Goal: Transaction & Acquisition: Purchase product/service

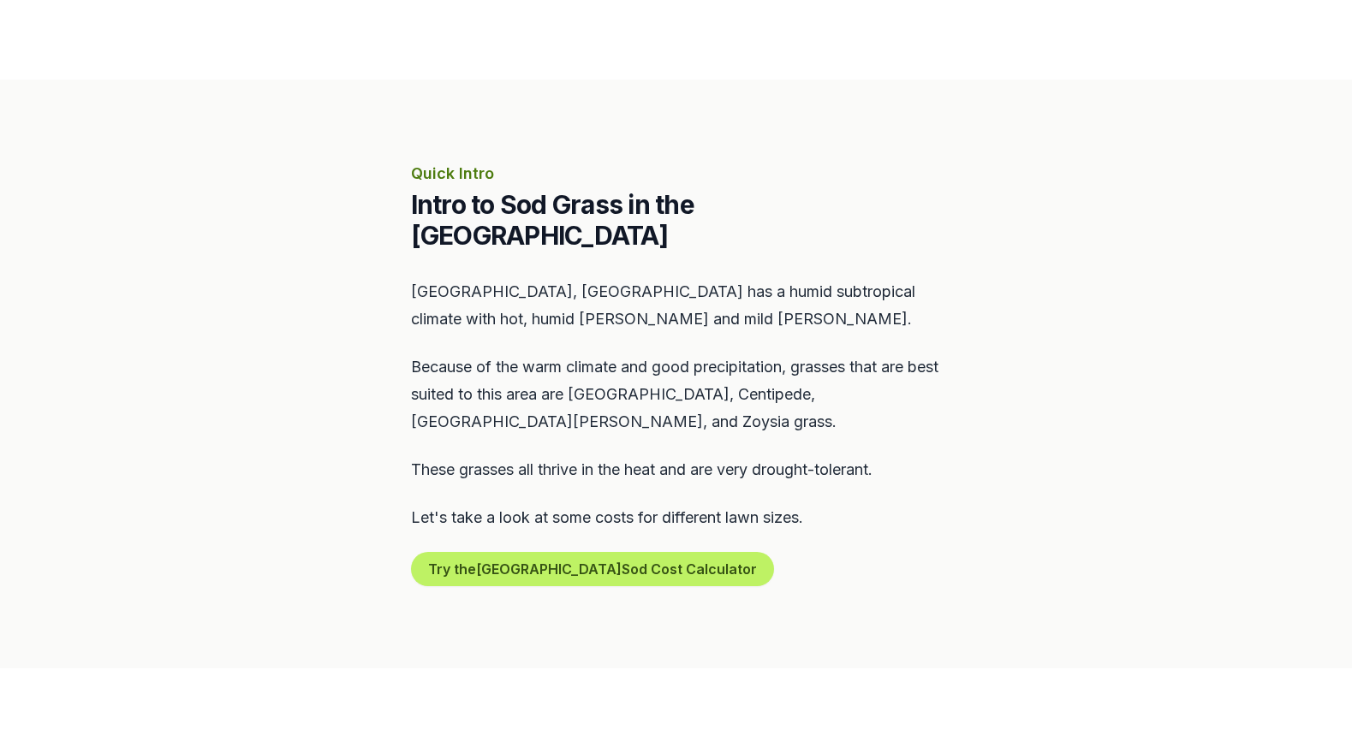
scroll to position [685, 0]
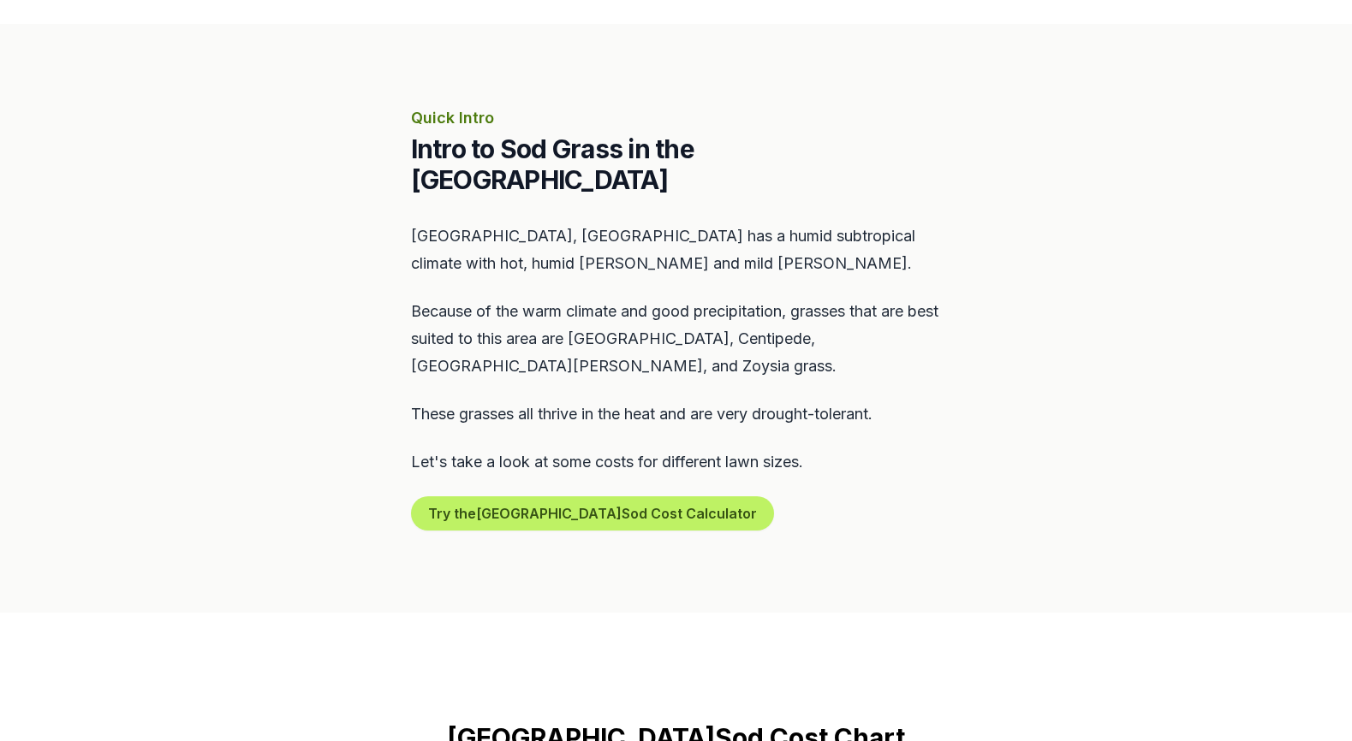
drag, startPoint x: 836, startPoint y: 431, endPoint x: 777, endPoint y: 437, distance: 59.4
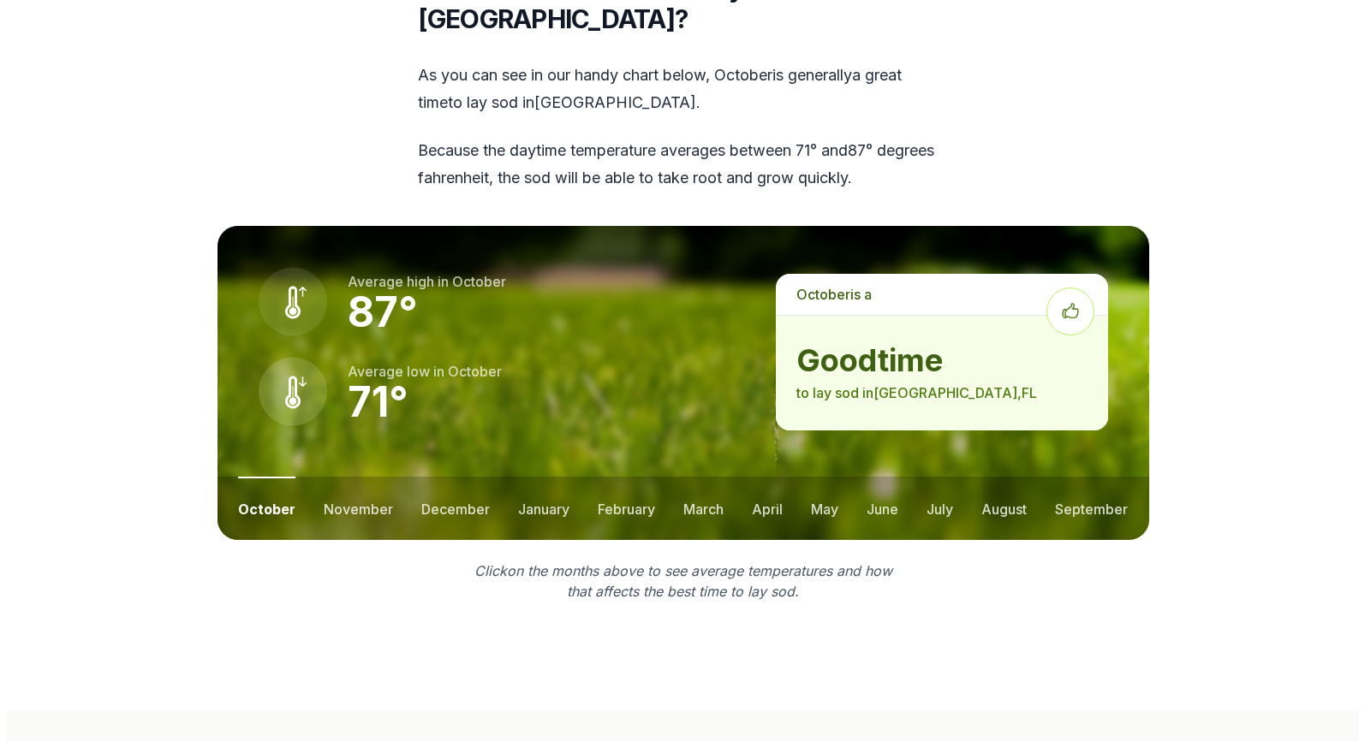
scroll to position [2140, 0]
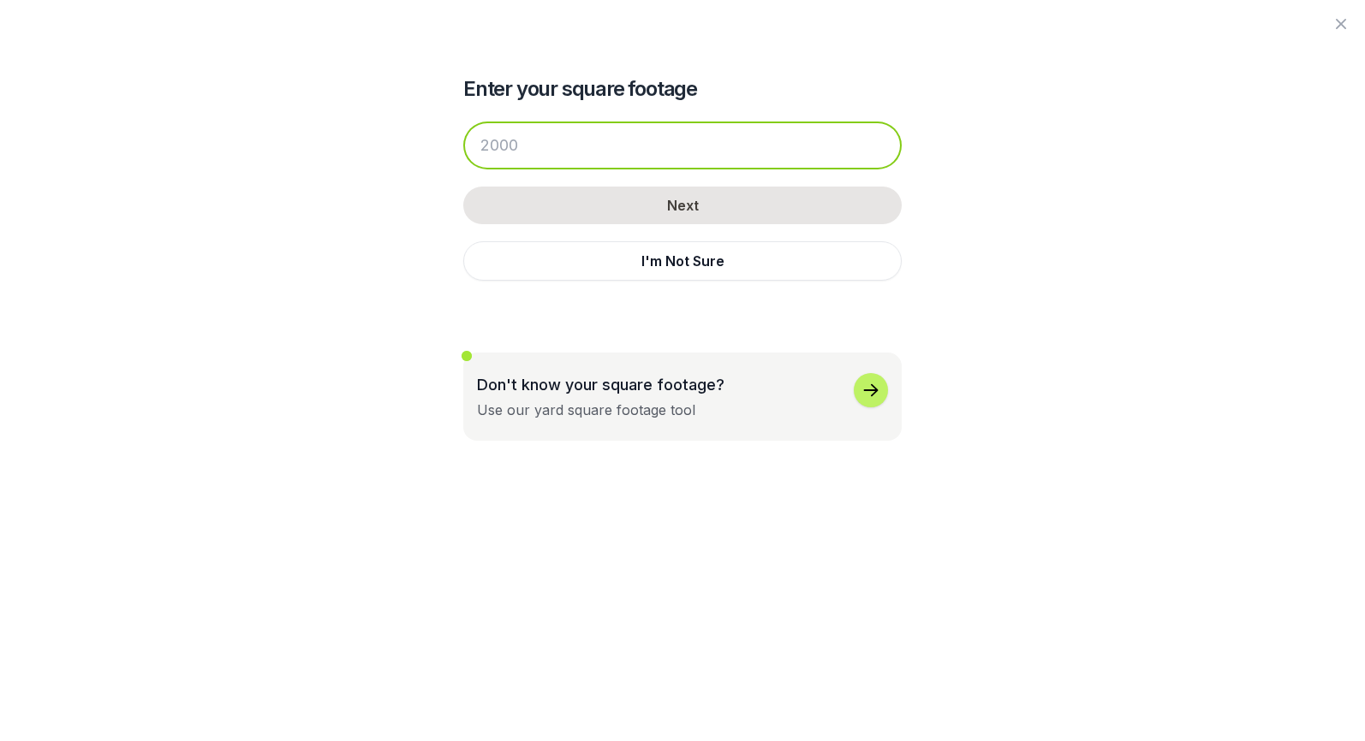
click at [670, 122] on input "number" at bounding box center [682, 146] width 438 height 48
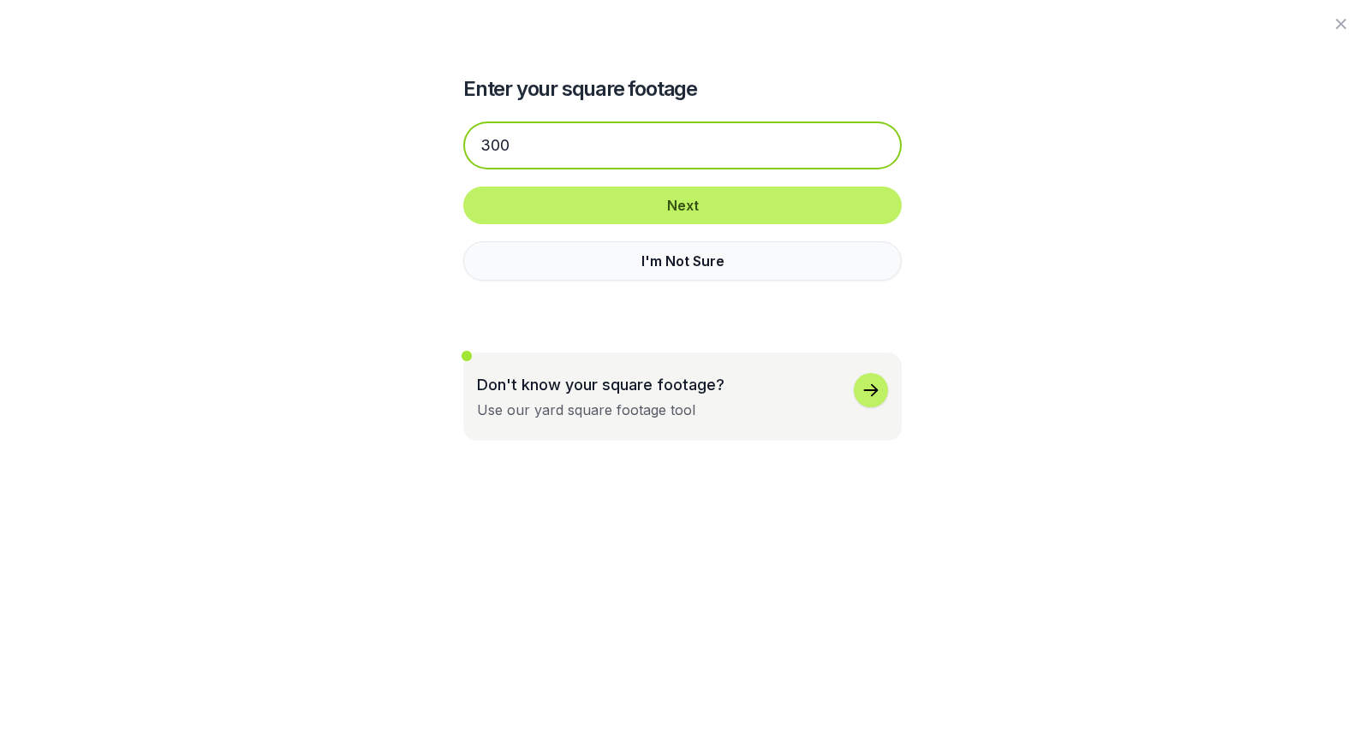
type input "300"
click at [661, 241] on button "I'm Not Sure" at bounding box center [682, 260] width 438 height 39
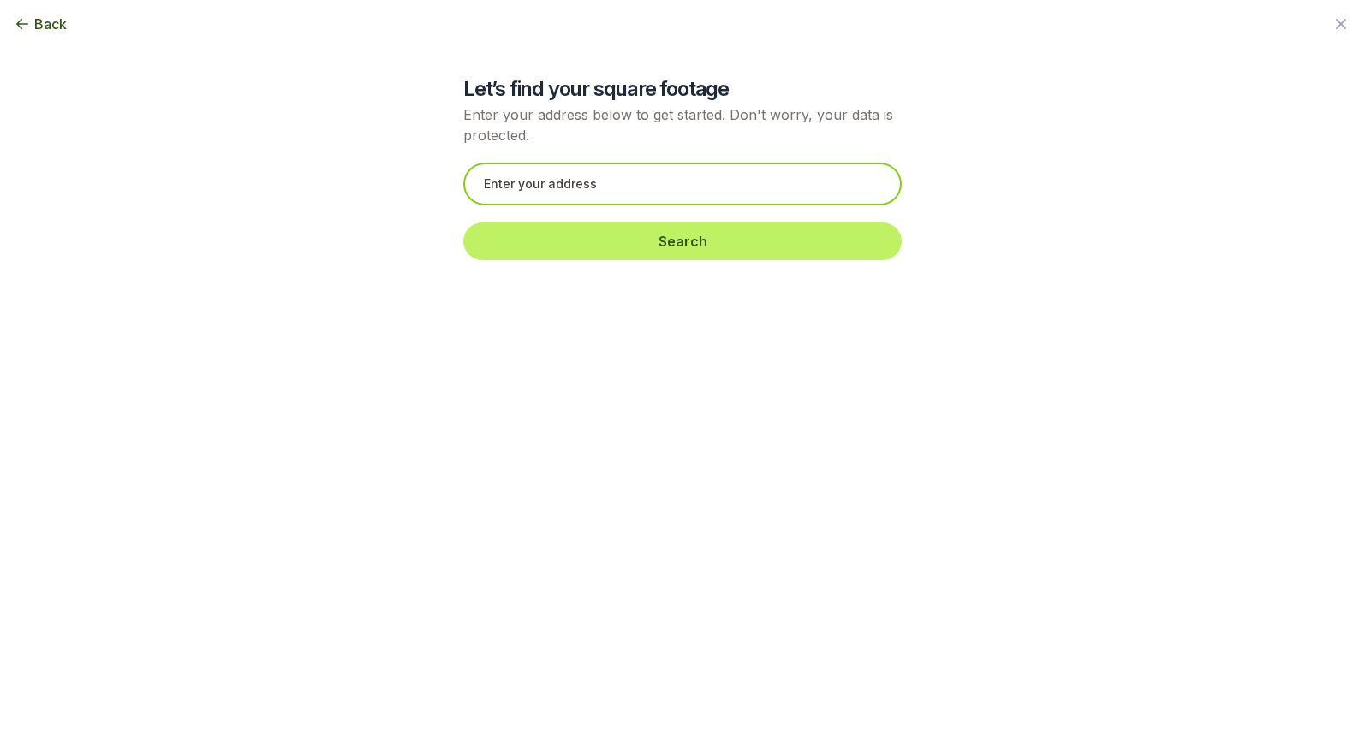
click at [669, 163] on input "text" at bounding box center [682, 184] width 438 height 43
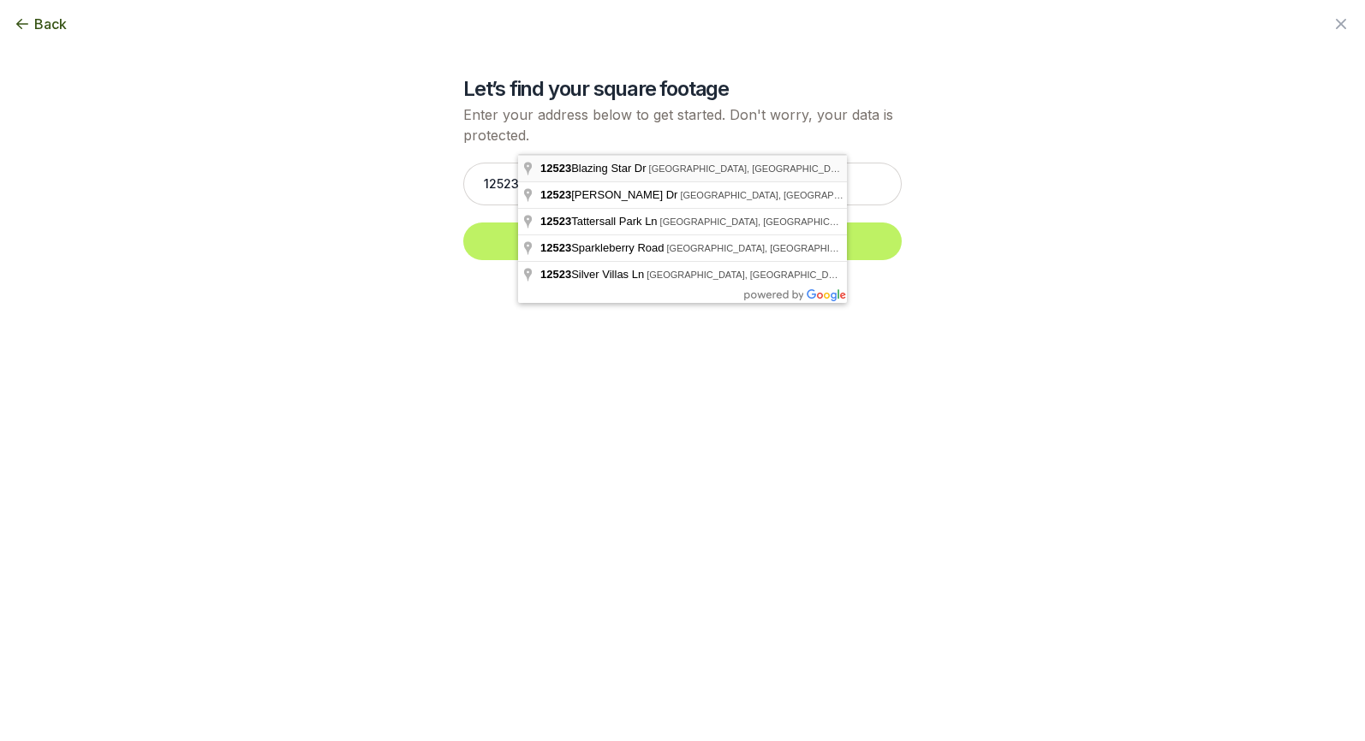
type input "[STREET_ADDRESS]"
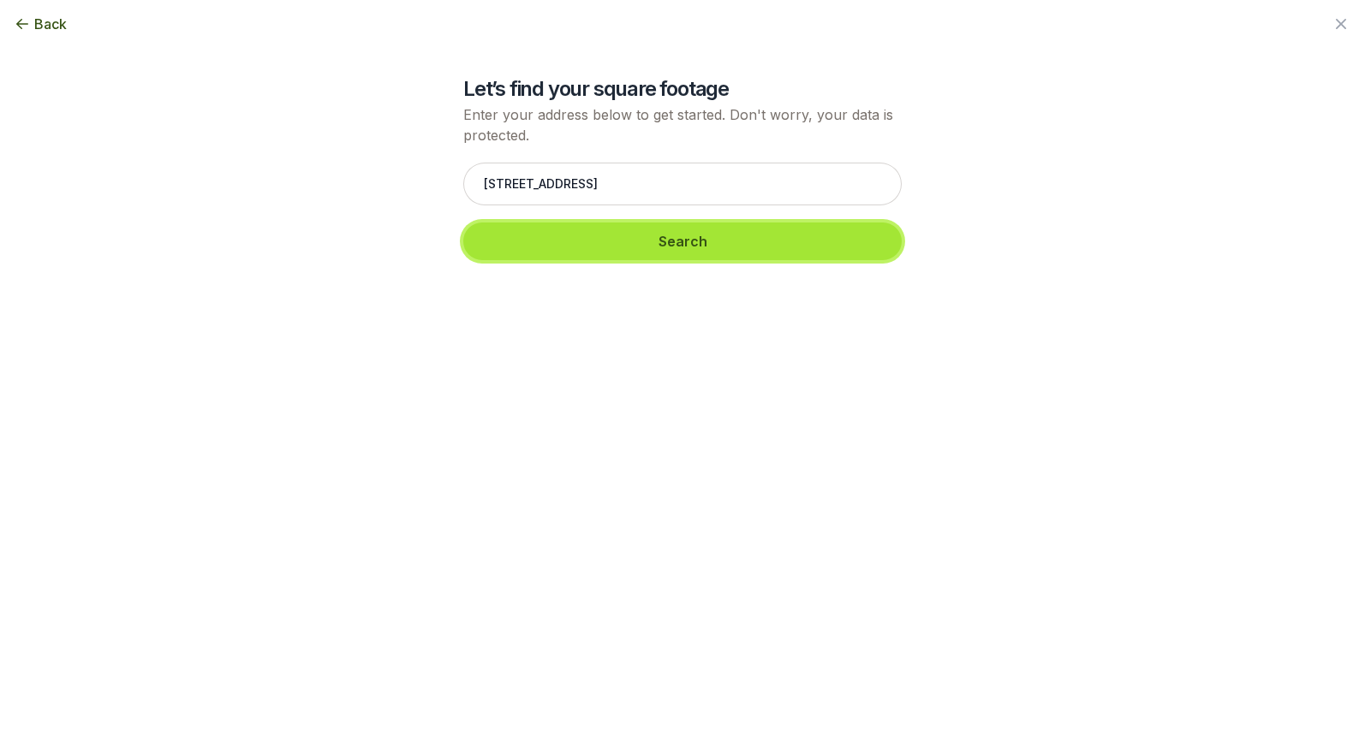
click at [652, 223] on button "Search" at bounding box center [682, 242] width 438 height 38
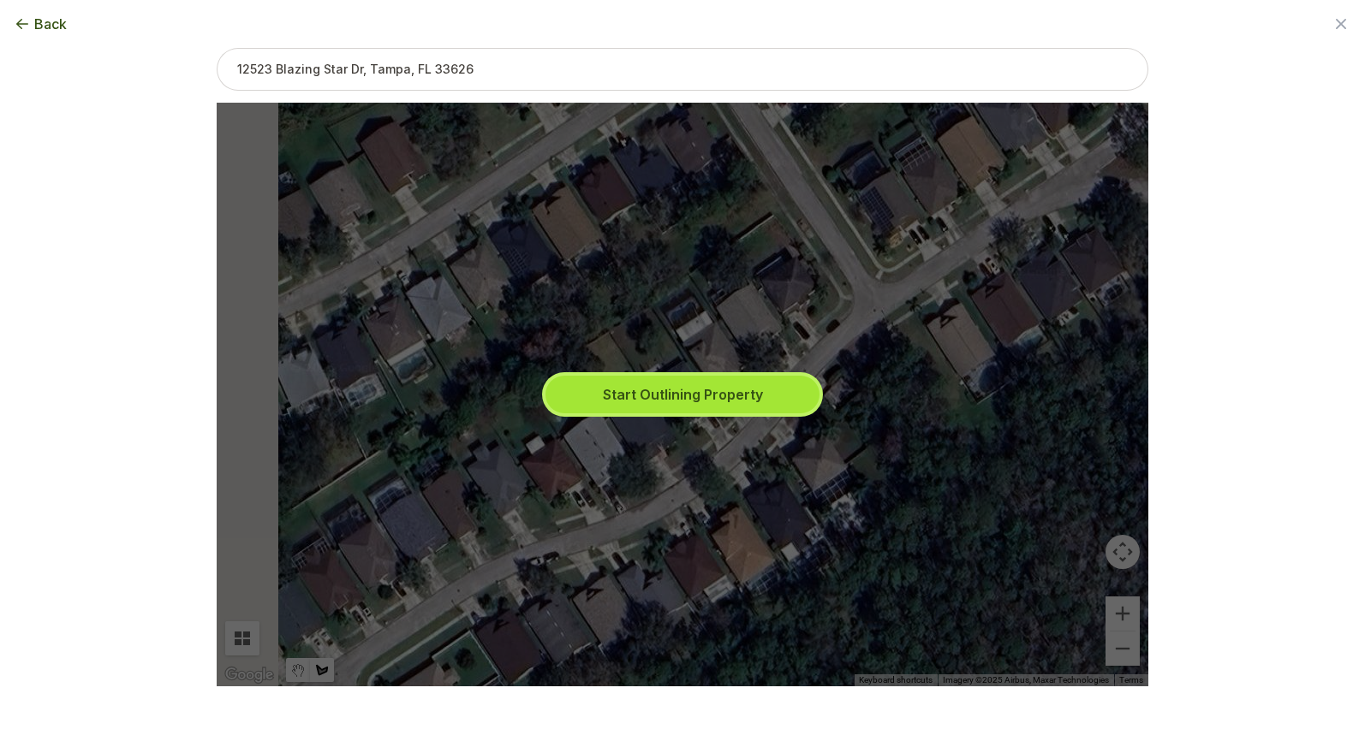
click at [683, 393] on button "Start Outlining Property" at bounding box center [682, 395] width 274 height 38
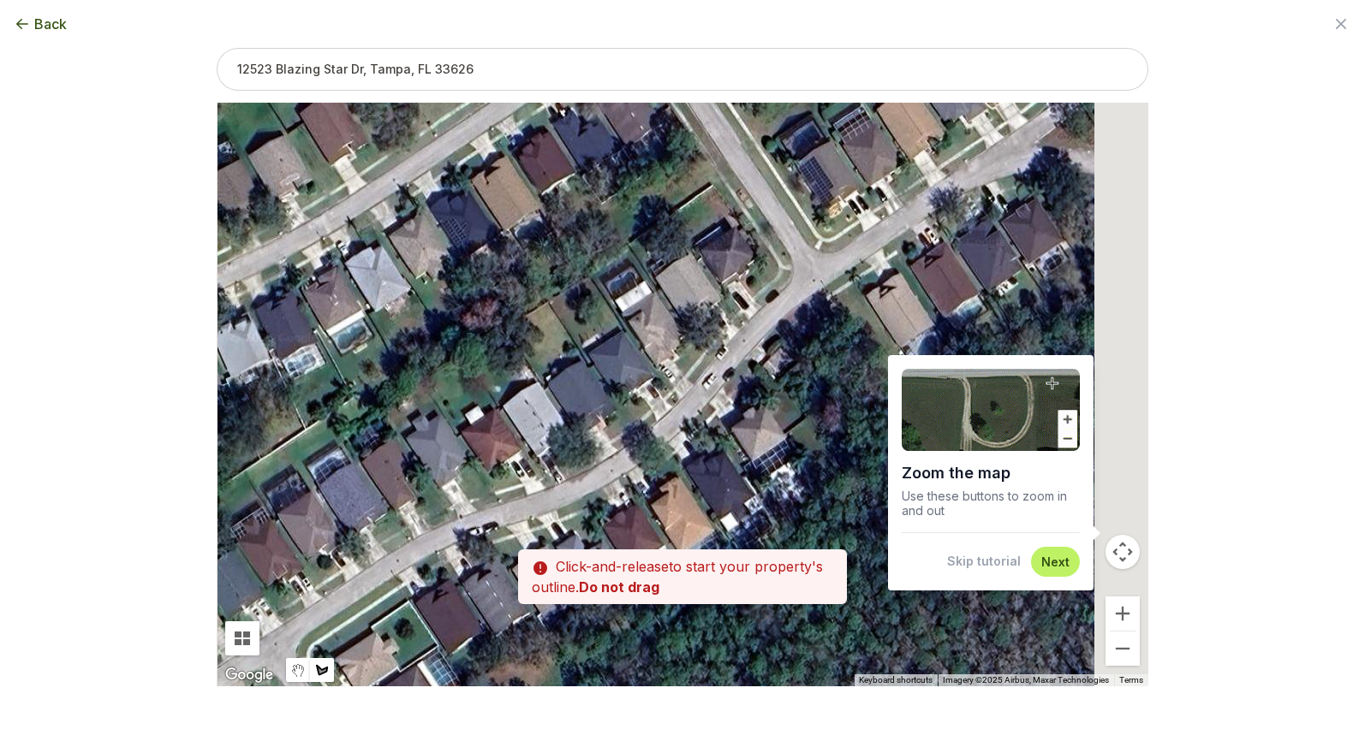
drag, startPoint x: 680, startPoint y: 435, endPoint x: 621, endPoint y: 407, distance: 65.5
click at [621, 407] on div at bounding box center [682, 395] width 699 height 584
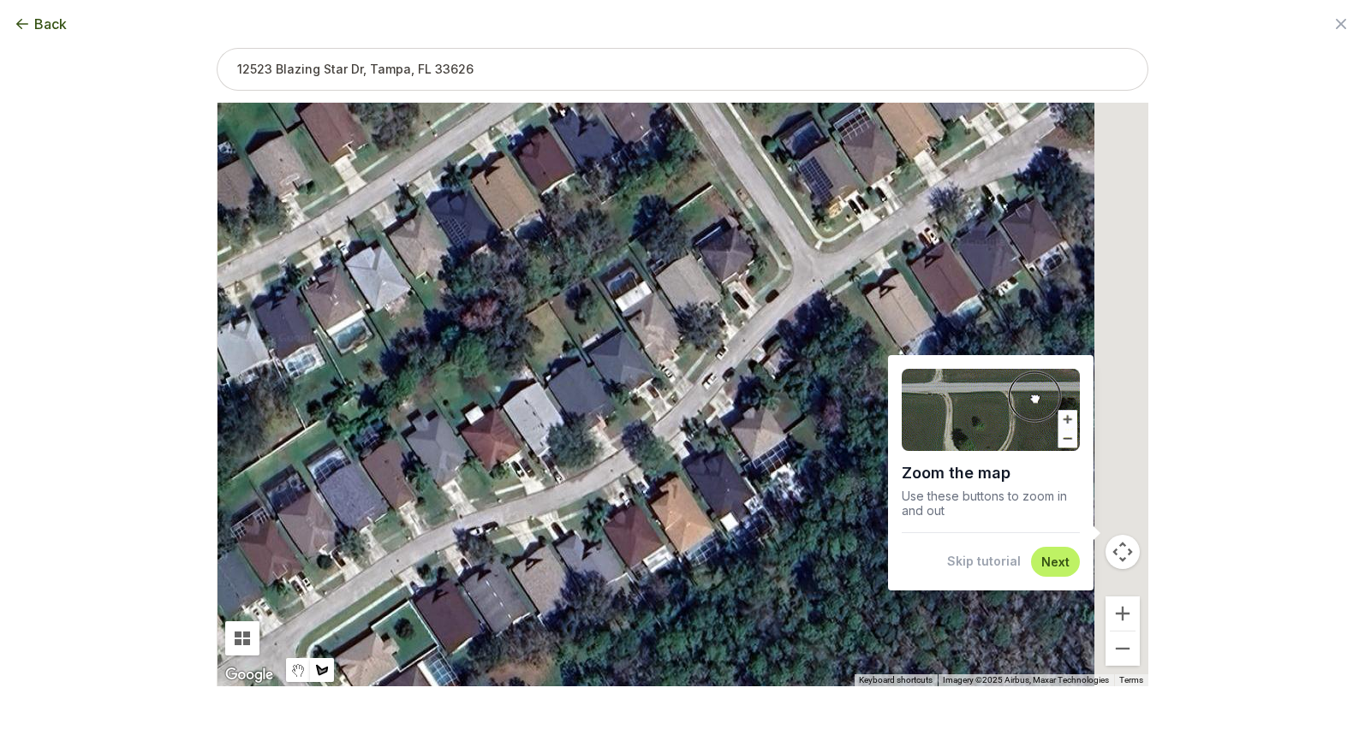
click at [620, 406] on div at bounding box center [682, 395] width 699 height 584
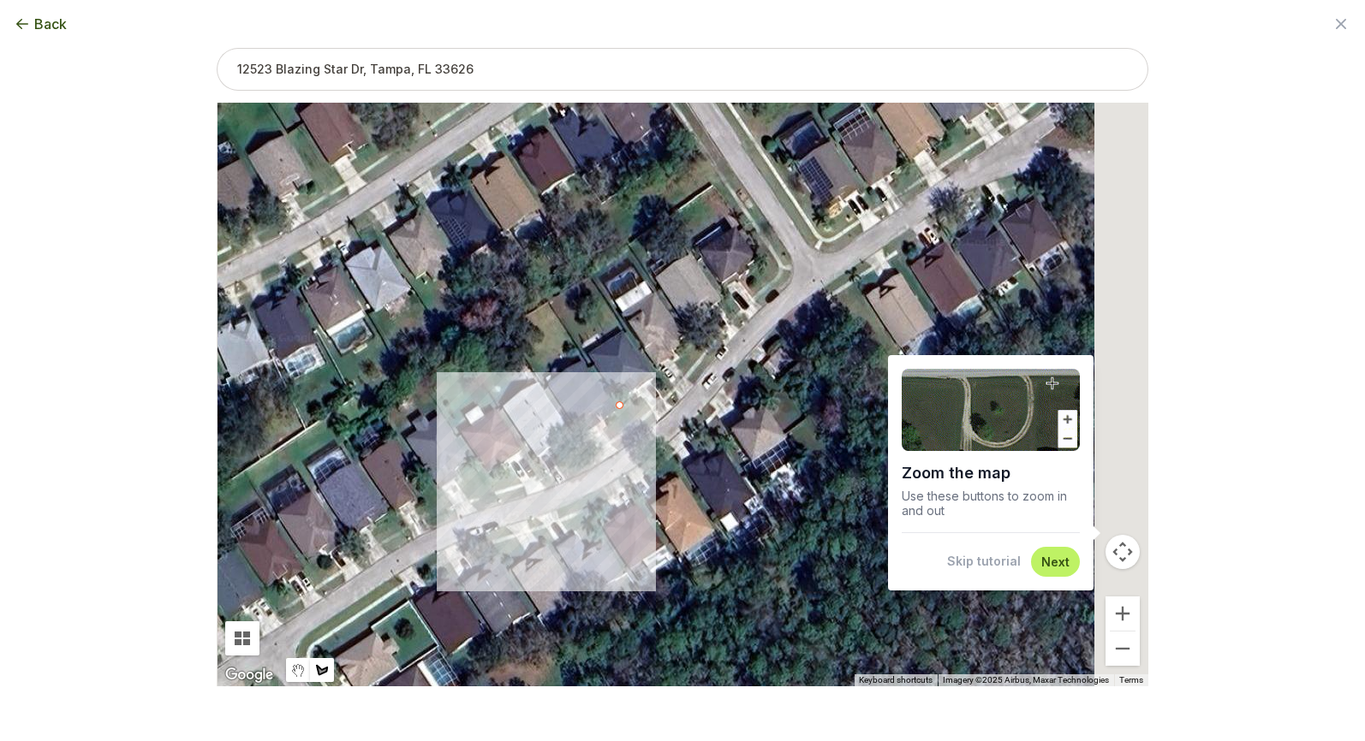
click at [635, 425] on div at bounding box center [682, 395] width 699 height 584
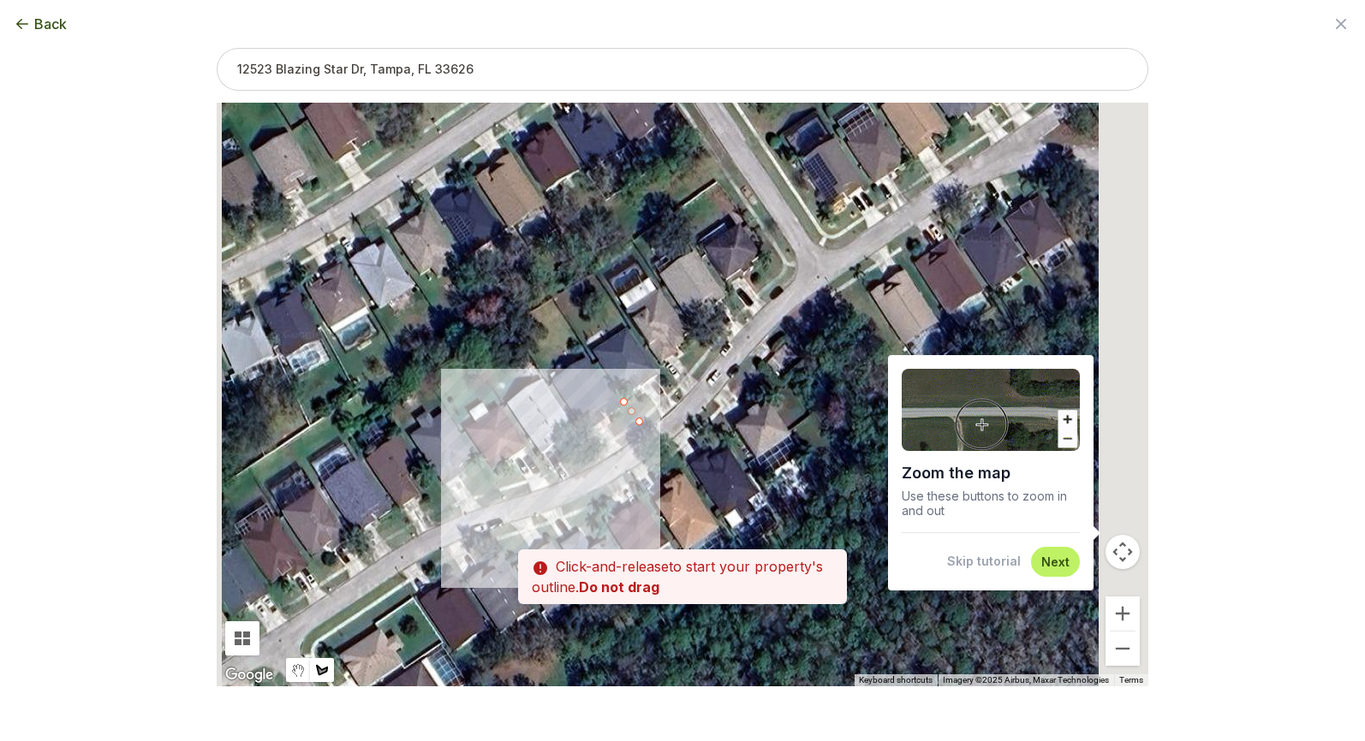
click at [634, 409] on div at bounding box center [682, 395] width 699 height 584
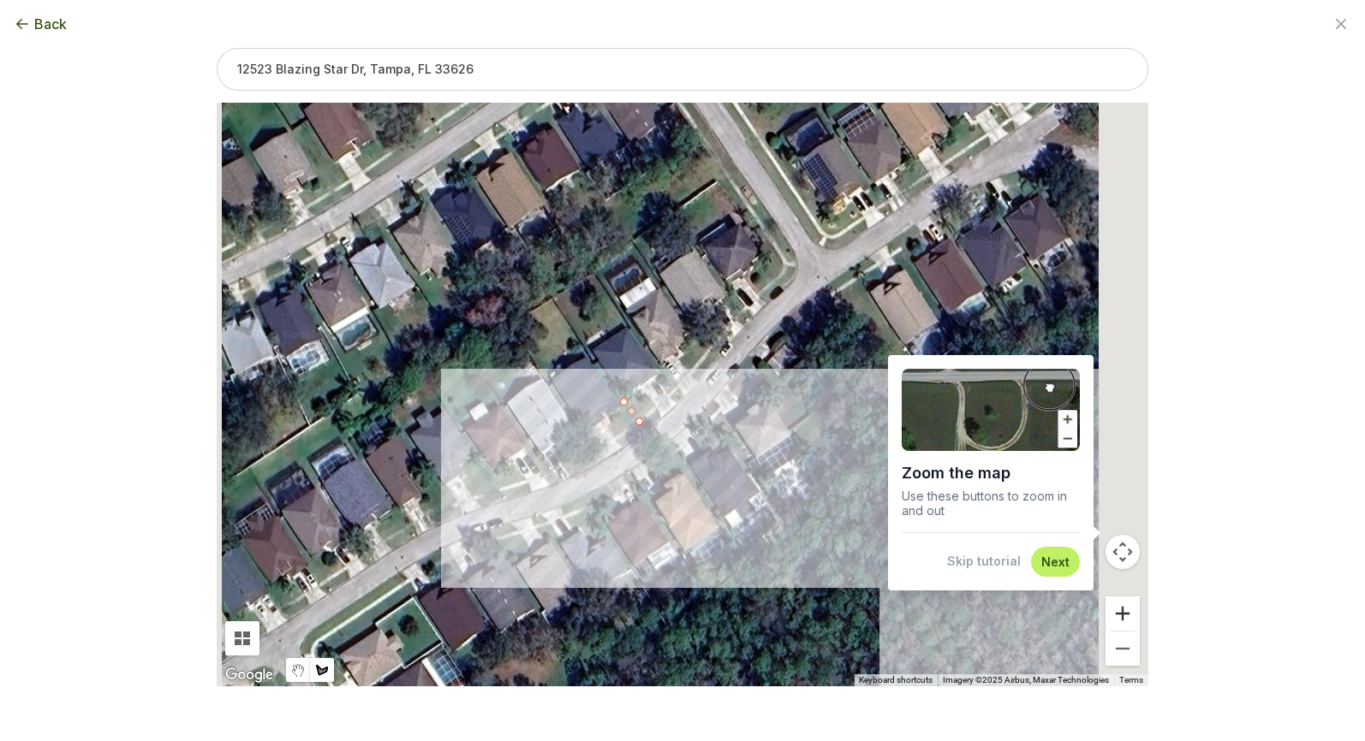
click at [1105, 613] on button "Zoom in" at bounding box center [1122, 614] width 34 height 34
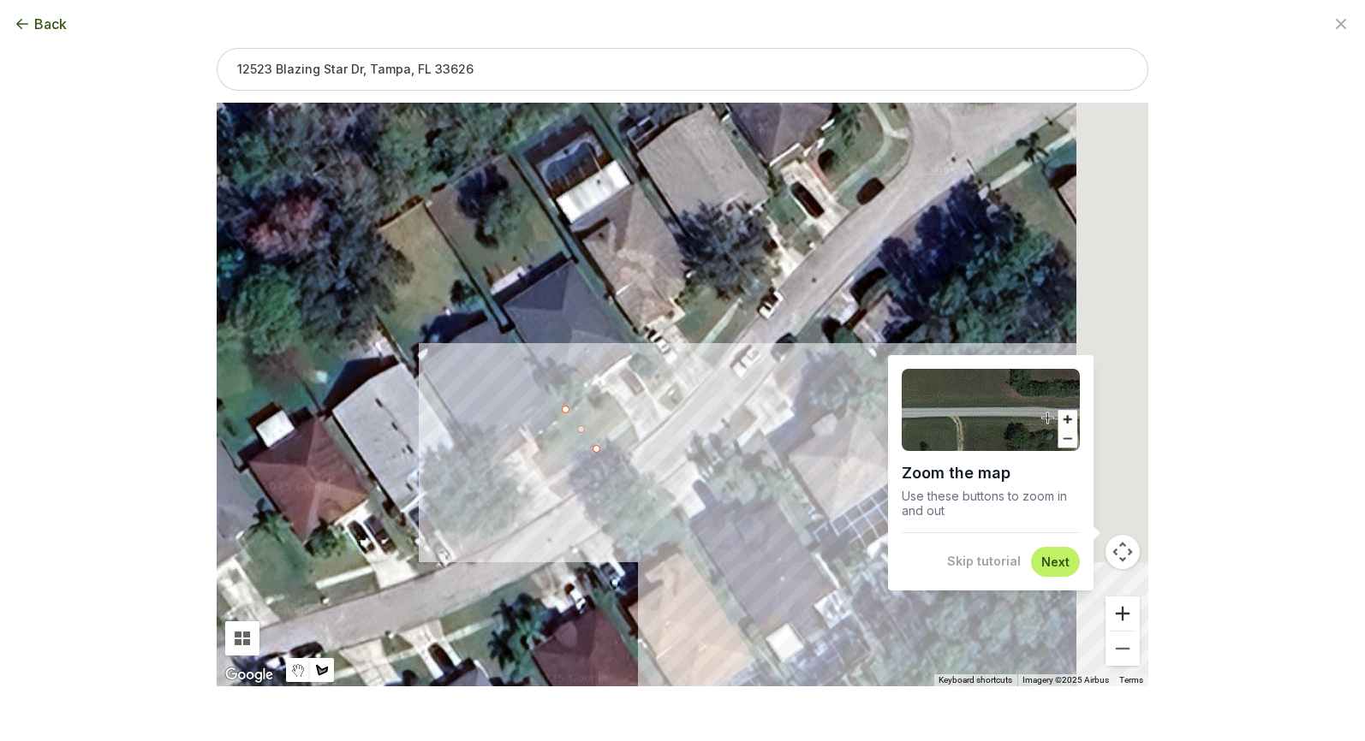
click at [1105, 613] on button "Zoom in" at bounding box center [1122, 614] width 34 height 34
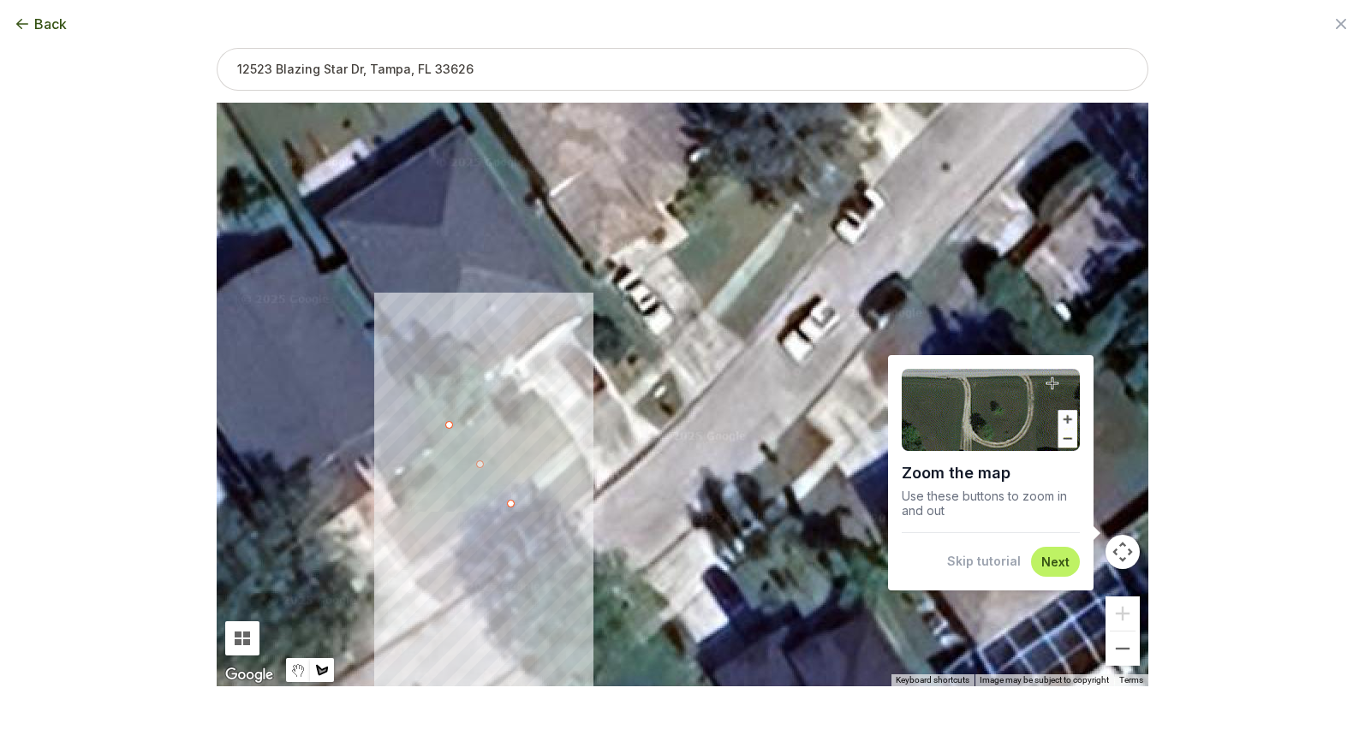
click at [540, 462] on div at bounding box center [682, 395] width 699 height 584
click at [492, 408] on div at bounding box center [682, 395] width 699 height 584
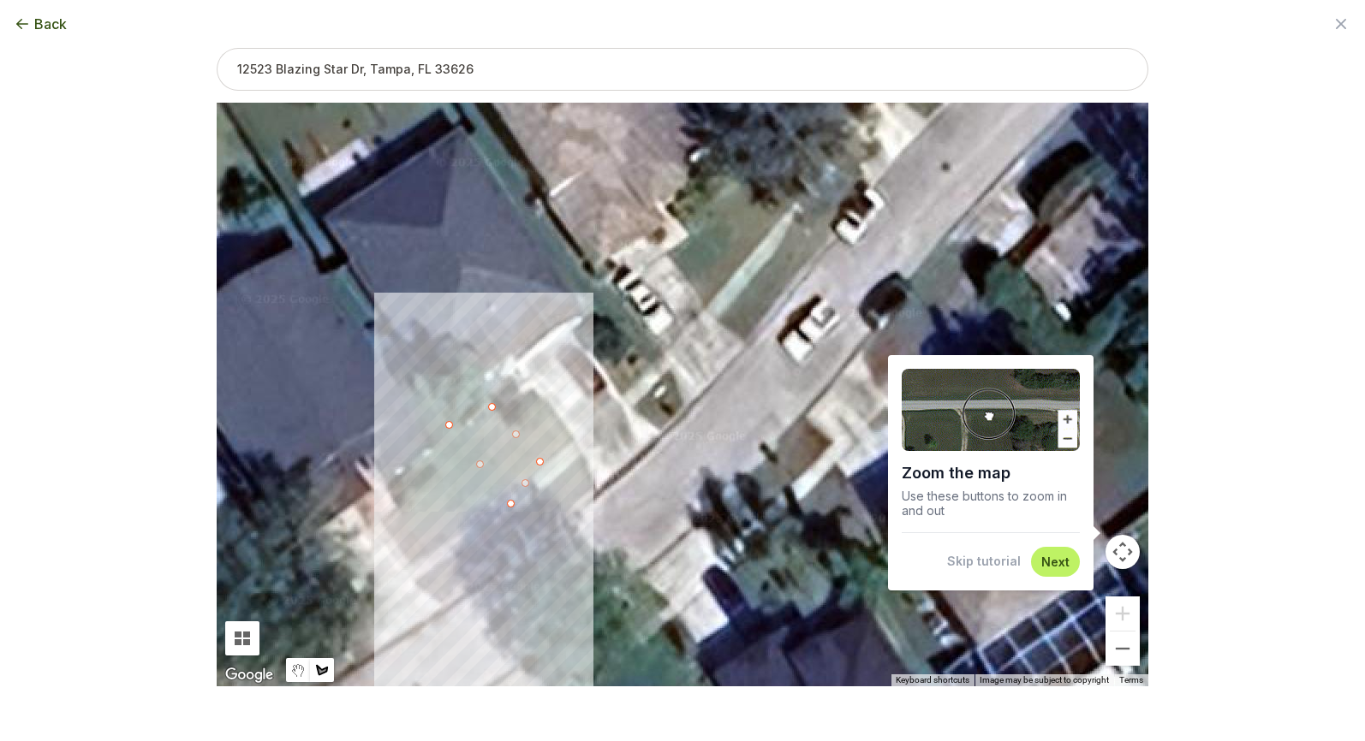
click at [447, 420] on div at bounding box center [682, 395] width 699 height 584
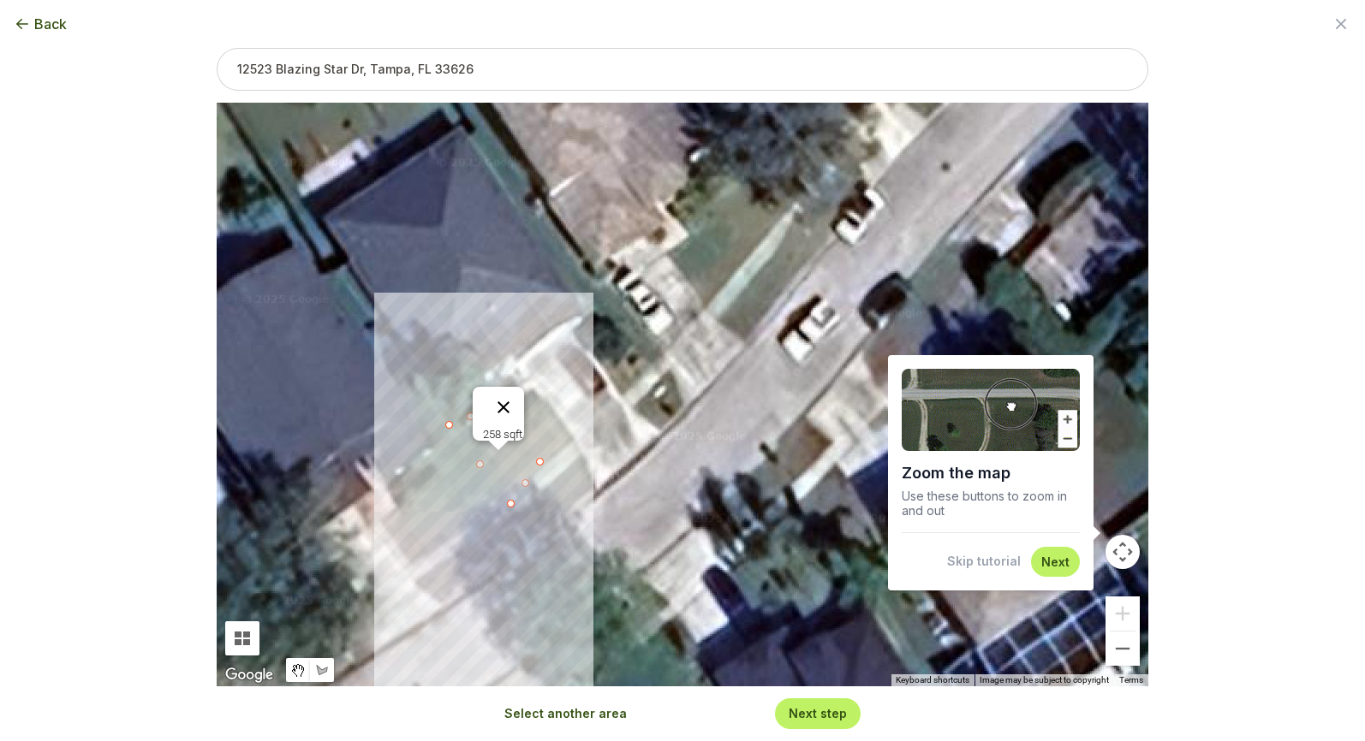
click at [512, 400] on button "Close" at bounding box center [503, 407] width 41 height 41
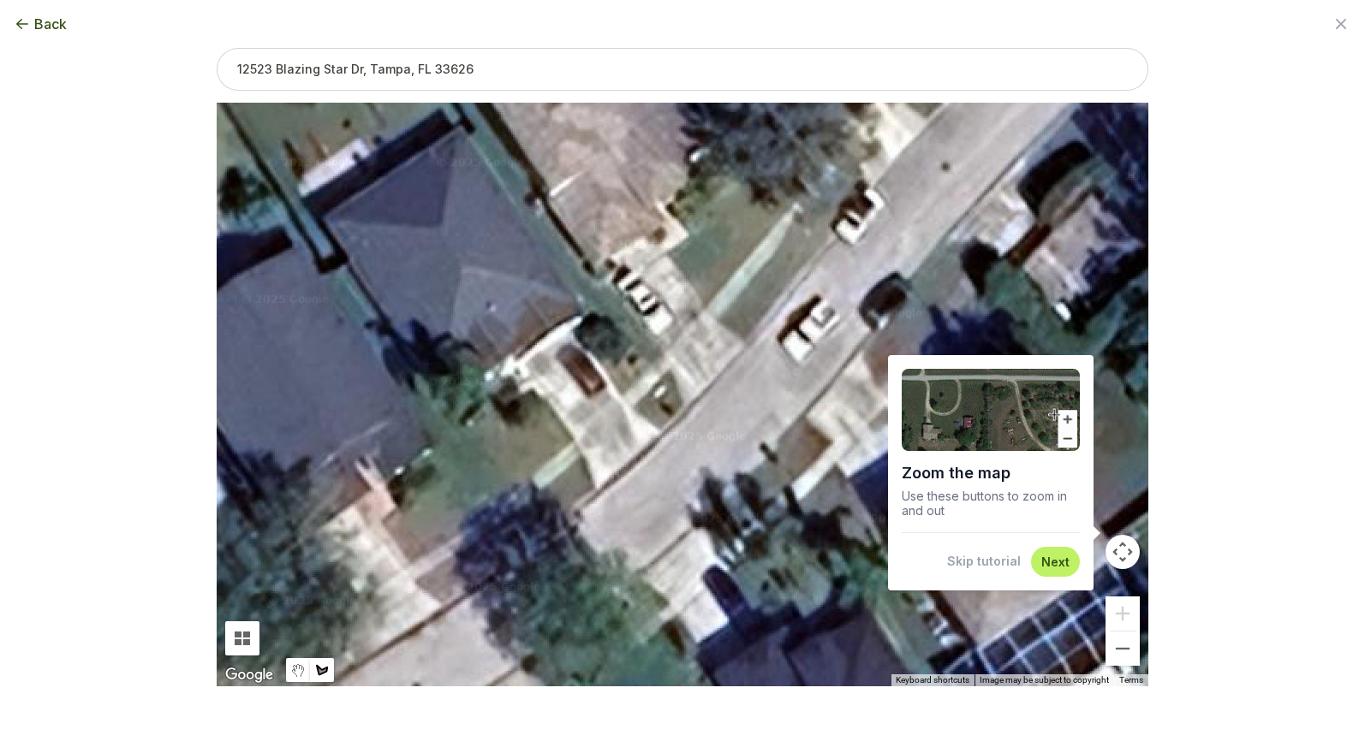
click at [1136, 205] on div "Back Enter your square footage 258 Next I'm Not Sure Don't know your square foo…" at bounding box center [682, 370] width 1365 height 741
click at [42, 24] on span "Back" at bounding box center [50, 24] width 33 height 21
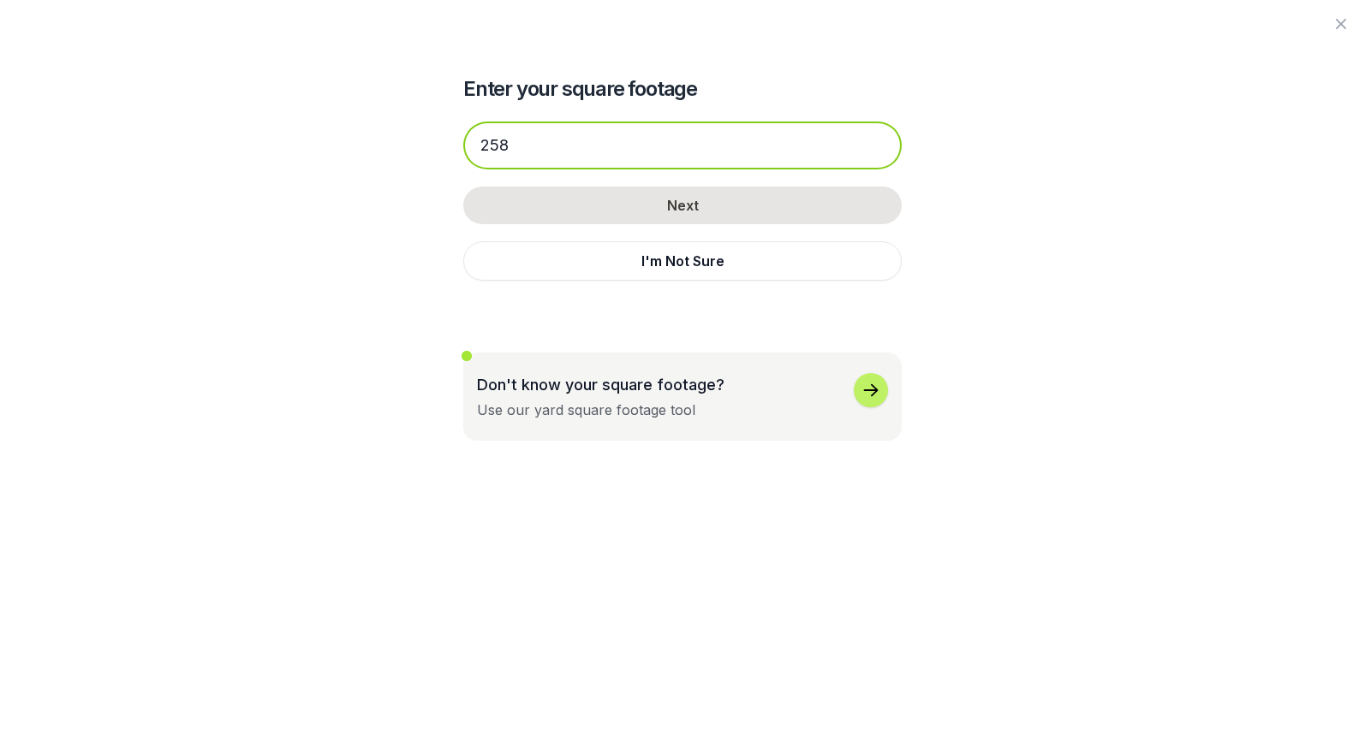
drag, startPoint x: 568, startPoint y: 104, endPoint x: 473, endPoint y: 108, distance: 94.2
click at [473, 108] on div "Enter your square footage 258 Next I'm Not Sure Don't know your square footage?…" at bounding box center [682, 220] width 931 height 441
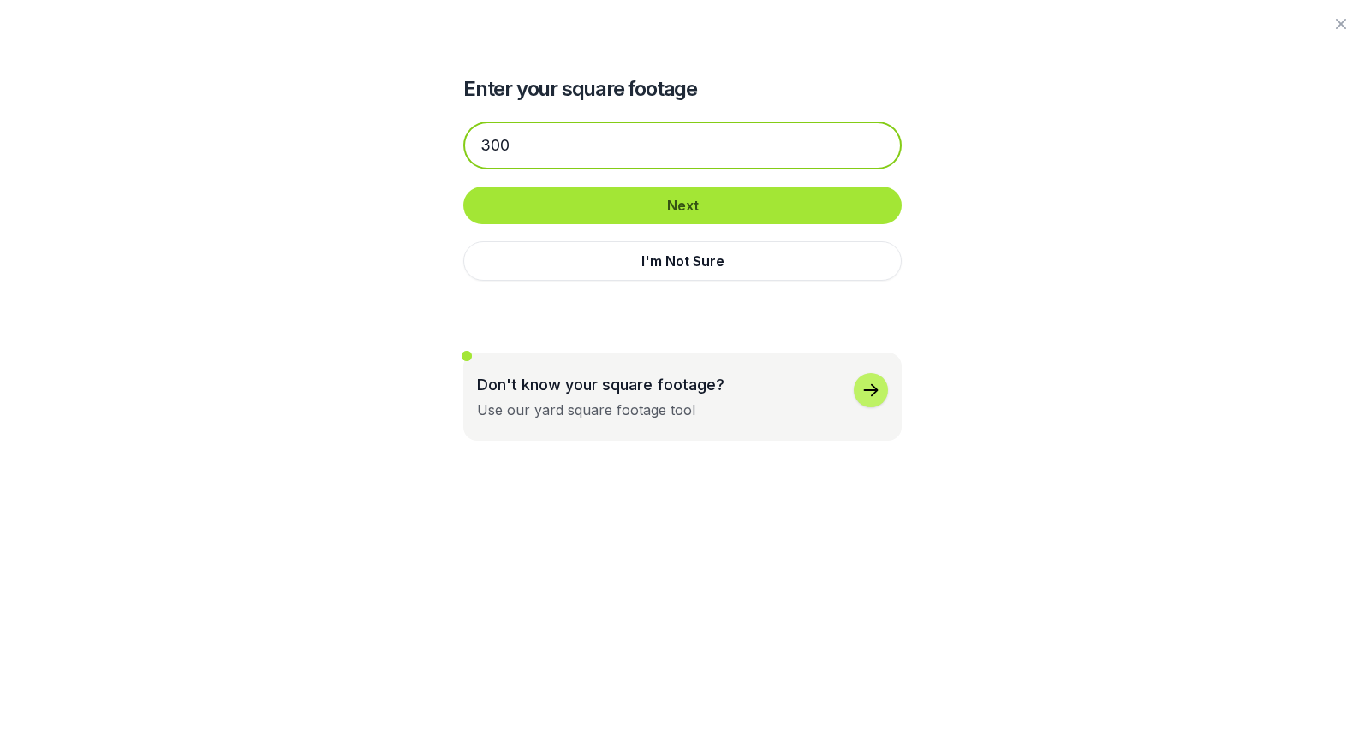
type input "300"
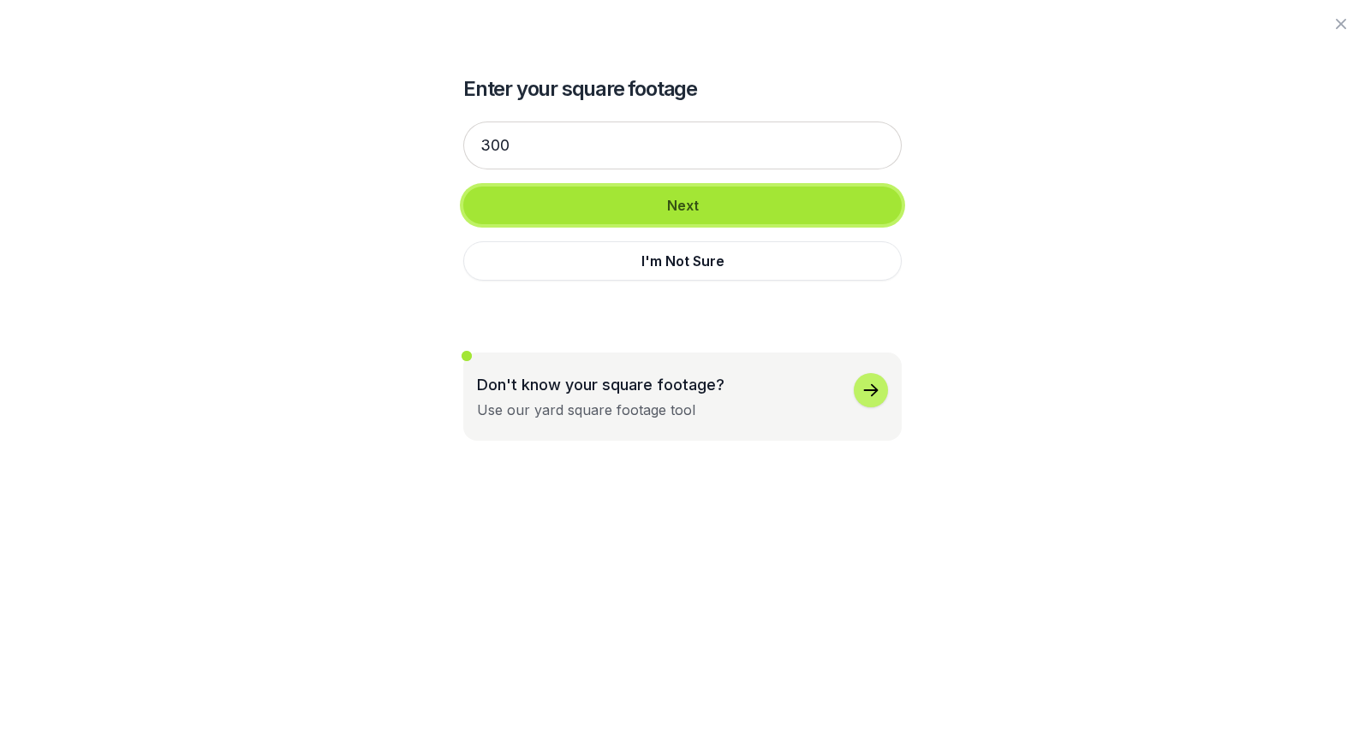
click at [680, 187] on button "Next" at bounding box center [682, 206] width 438 height 38
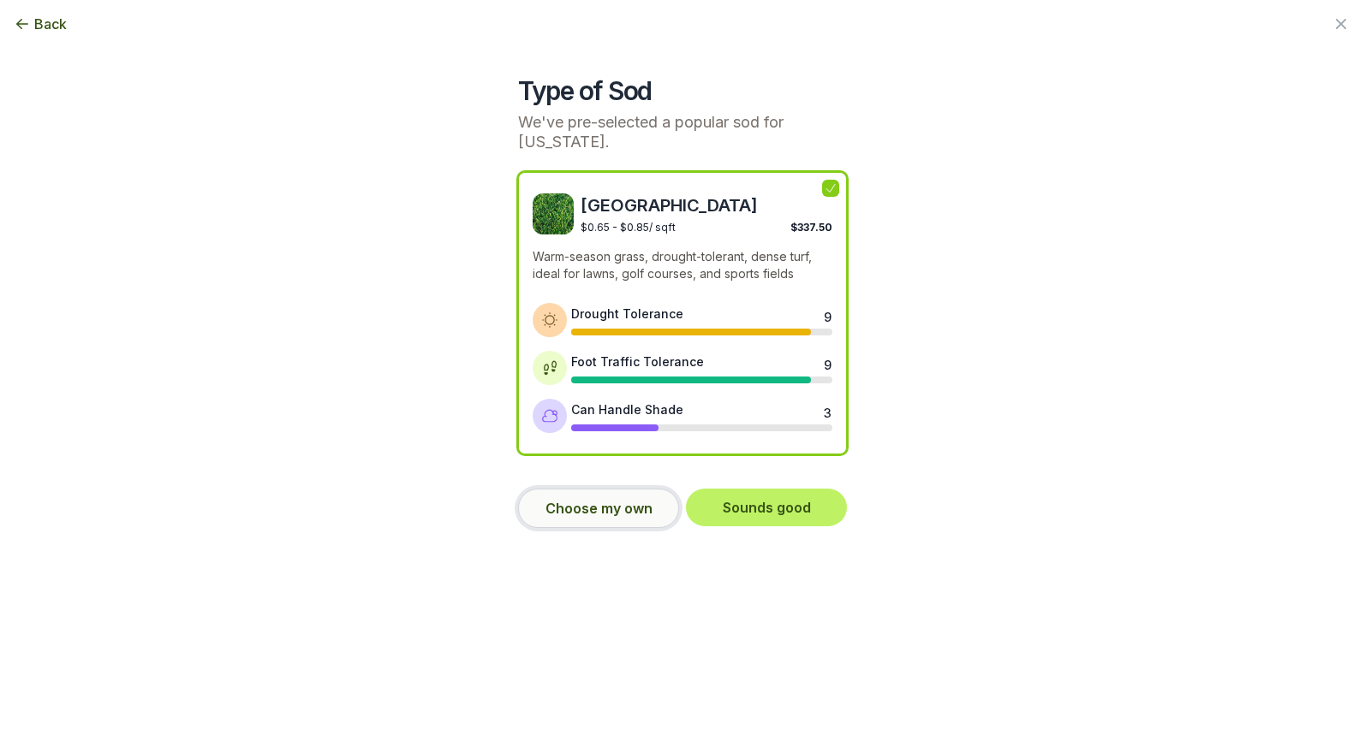
click at [619, 489] on button "Choose my own" at bounding box center [598, 508] width 161 height 39
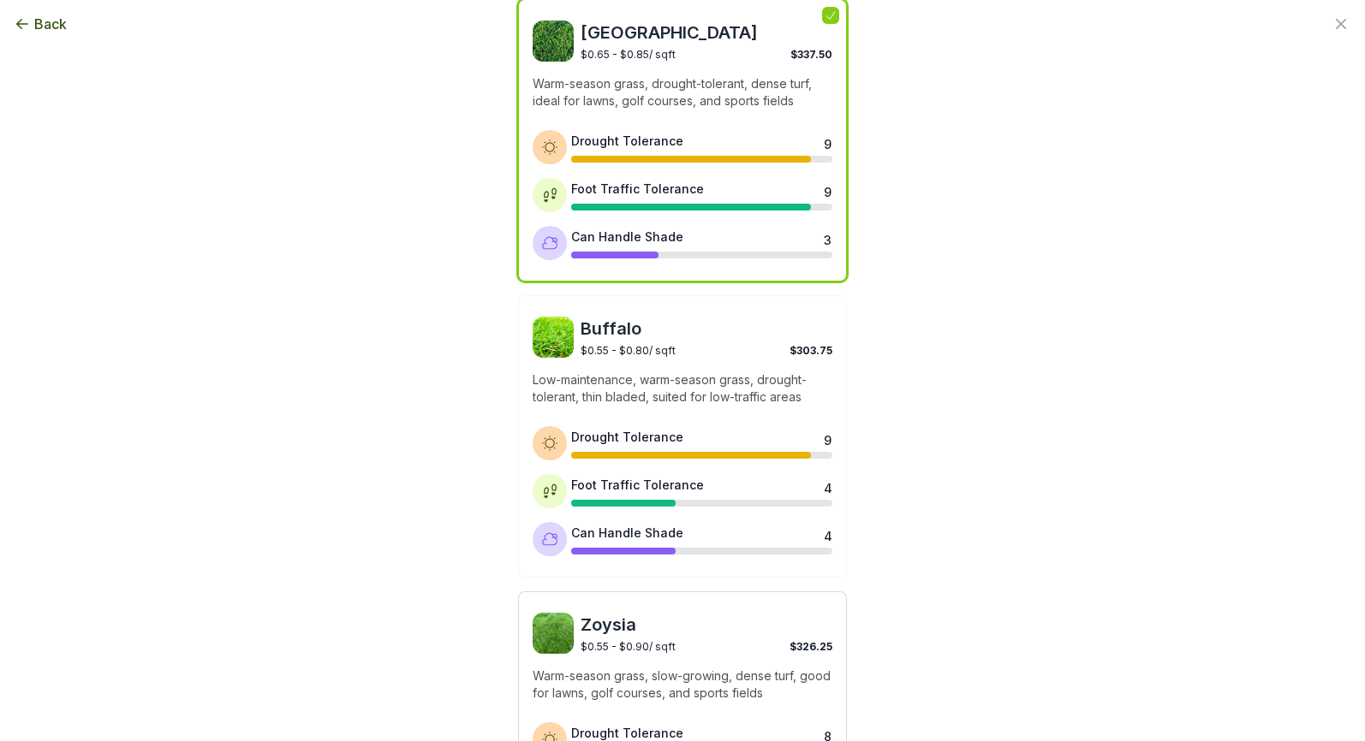
scroll to position [257, 0]
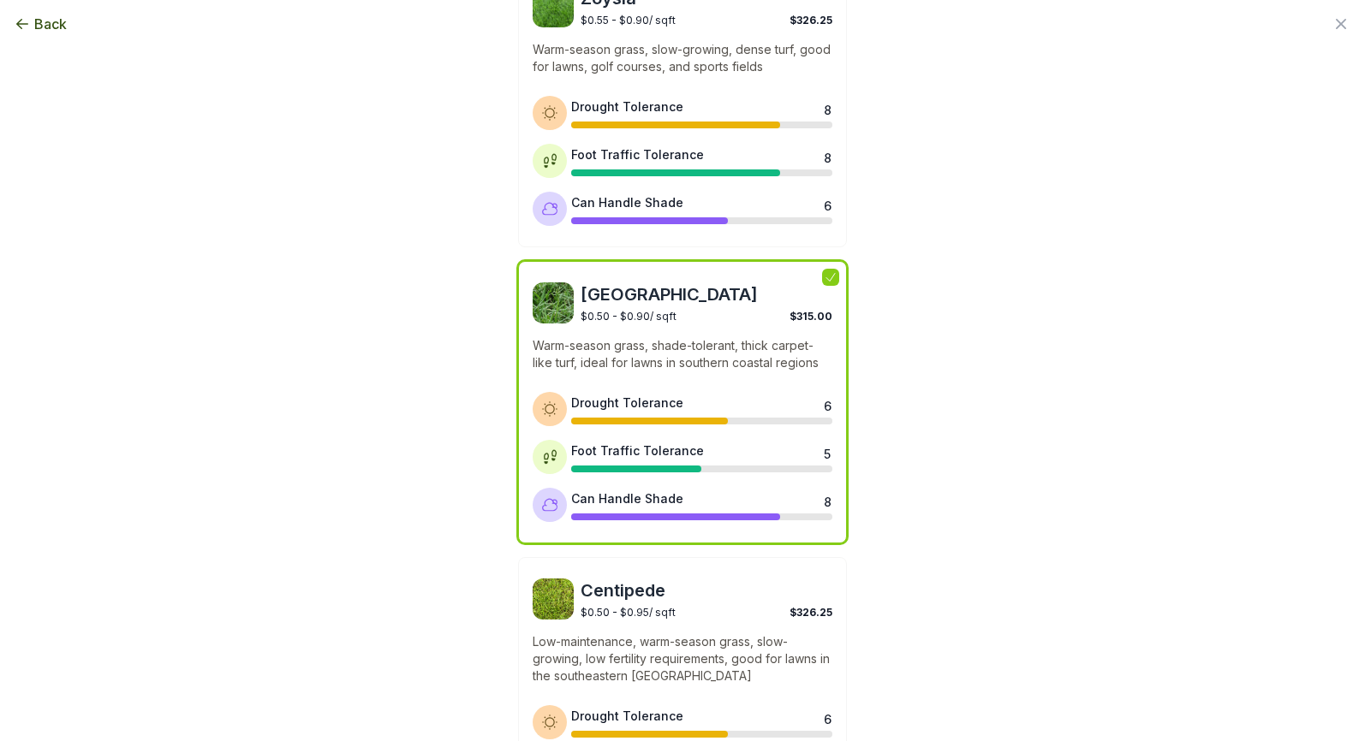
scroll to position [803, 0]
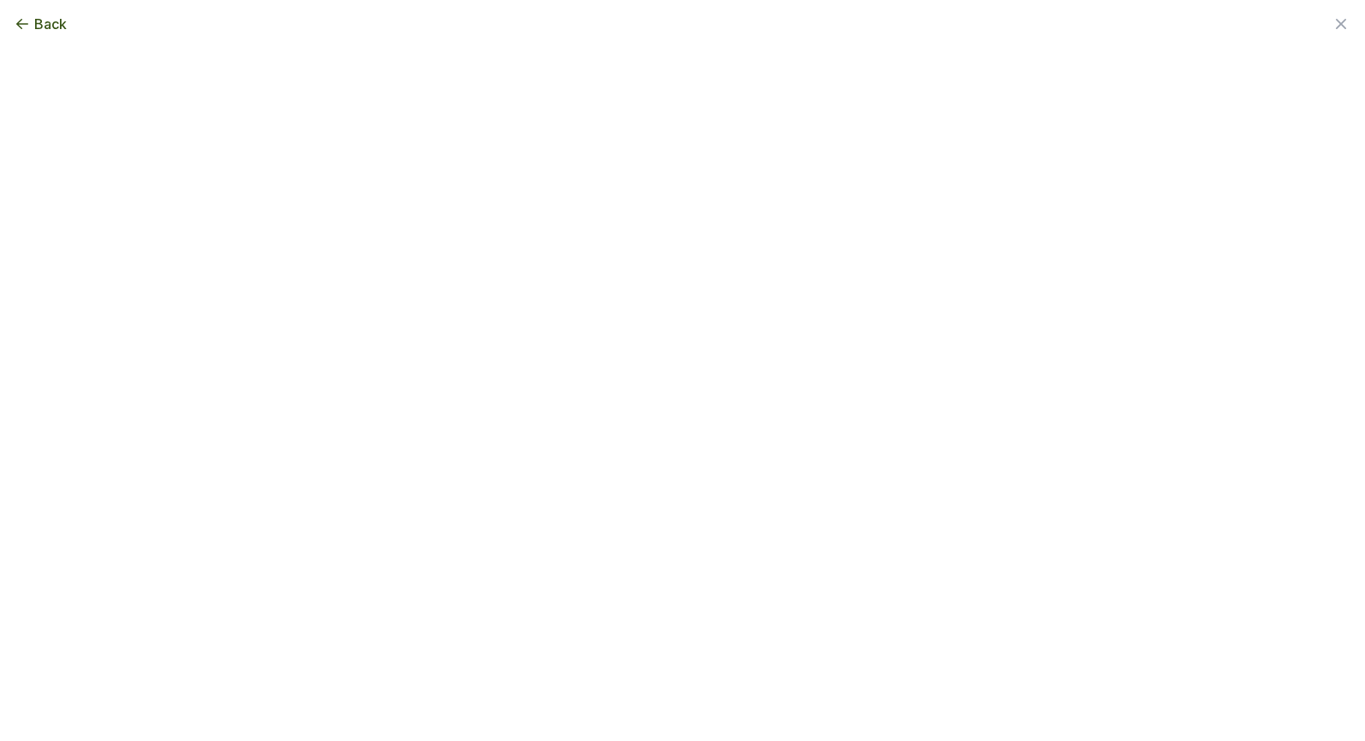
scroll to position [0, 0]
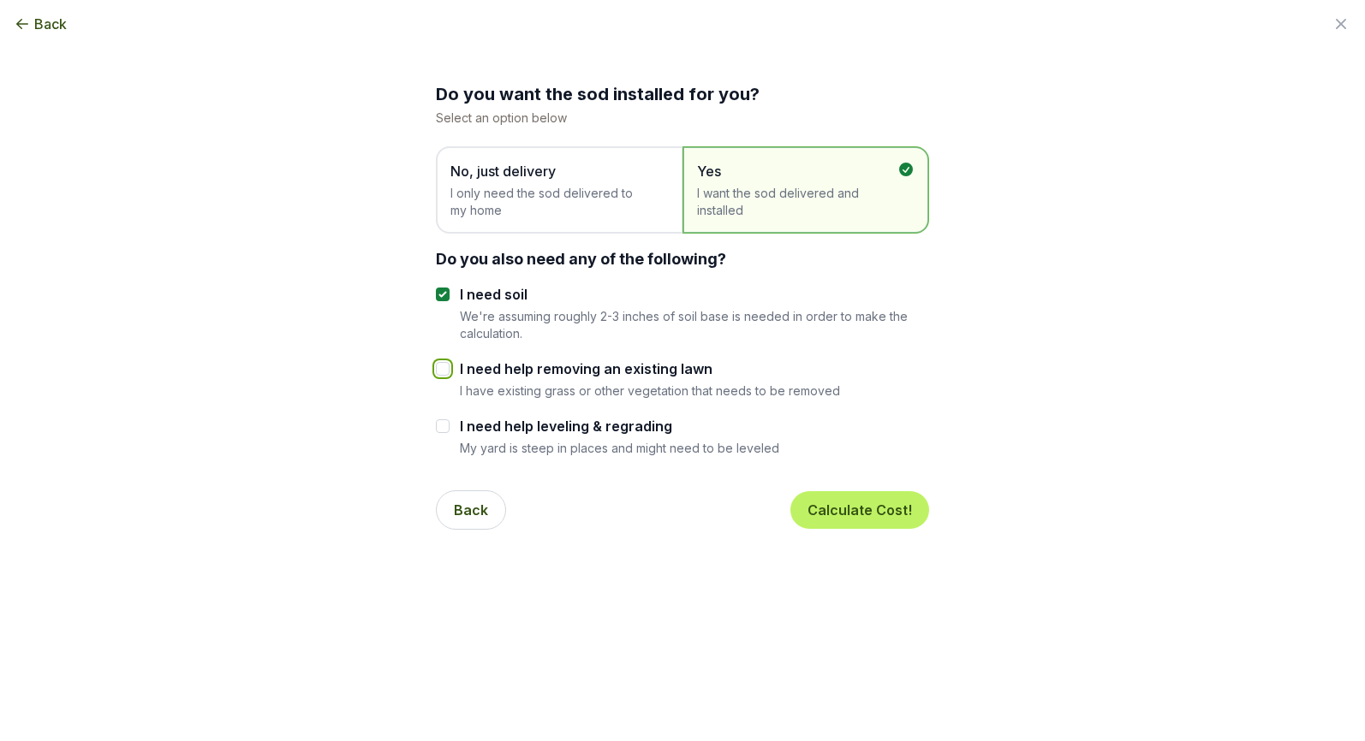
click at [449, 362] on input "I need help removing an existing lawn" at bounding box center [443, 369] width 14 height 14
checkbox input "true"
click at [793, 491] on button "Calculate Cost!" at bounding box center [859, 510] width 139 height 38
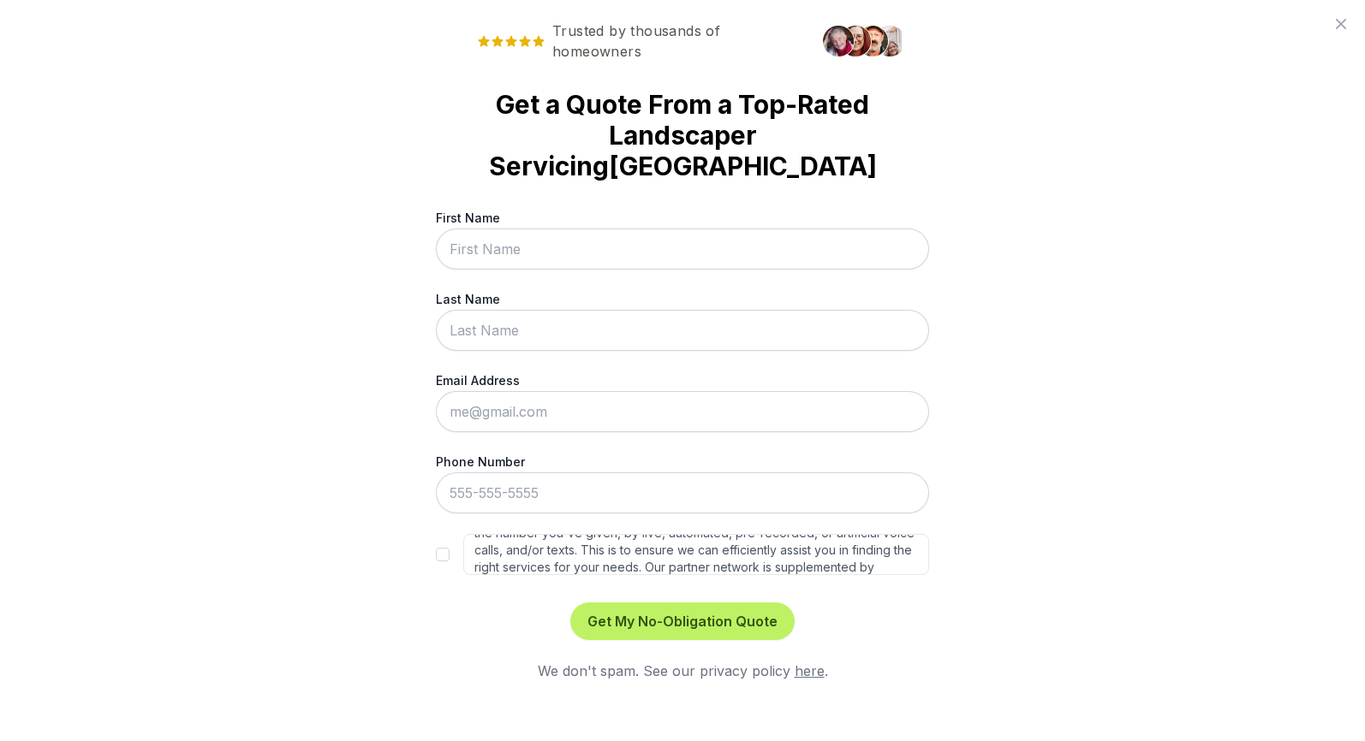
scroll to position [58, 0]
